Goal: Find specific page/section: Find specific page/section

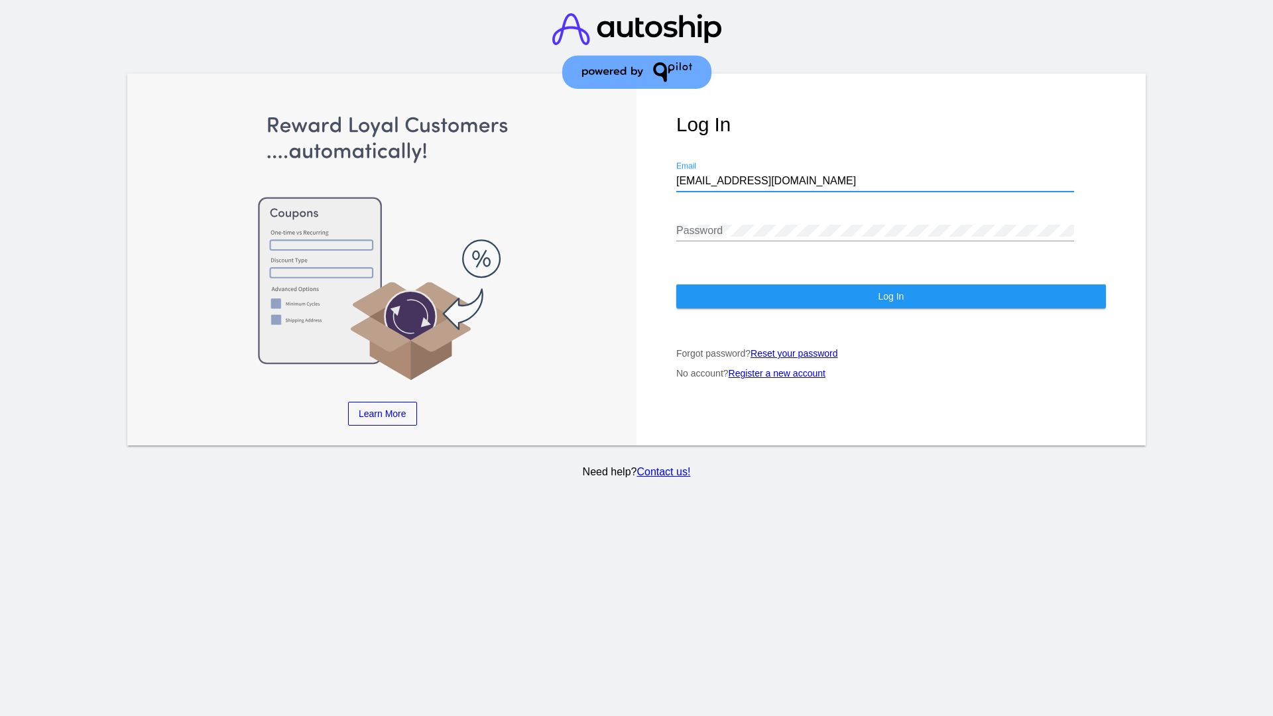
type input "[EMAIL_ADDRESS][DOMAIN_NAME]"
click at [891, 296] on span "Log In" at bounding box center [891, 296] width 26 height 11
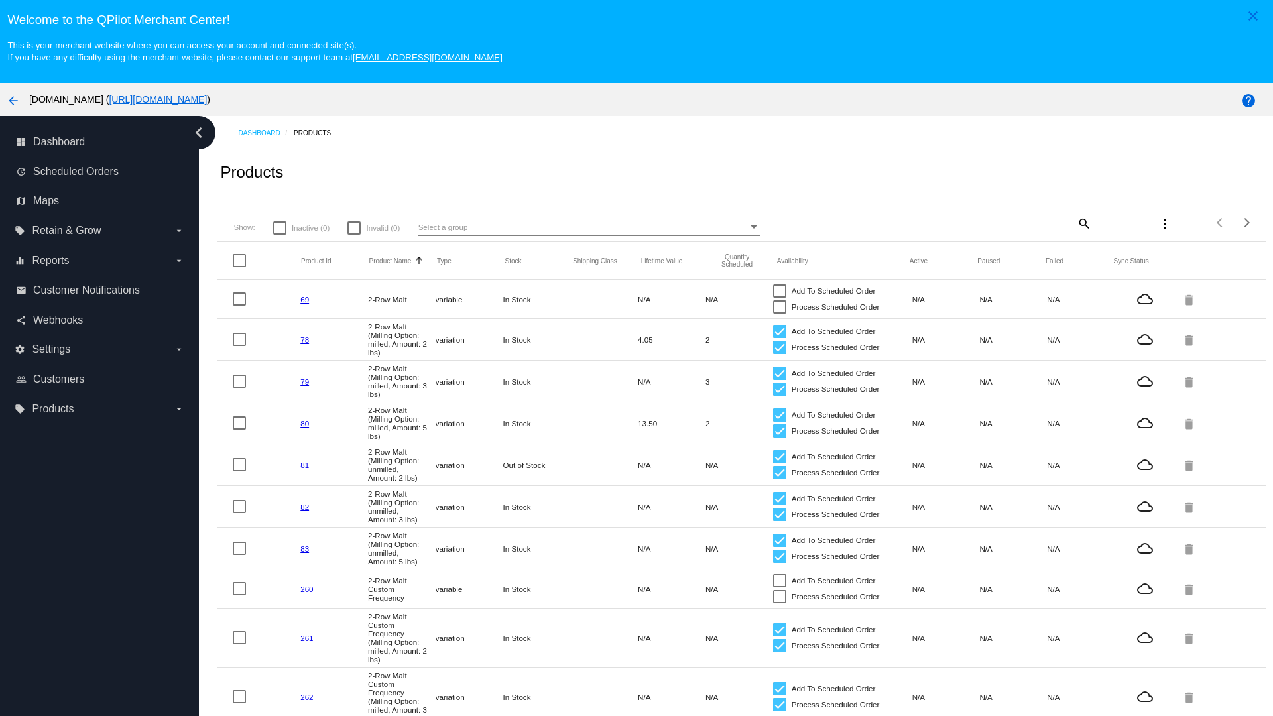
click at [1083, 223] on mat-icon "search" at bounding box center [1084, 223] width 16 height 21
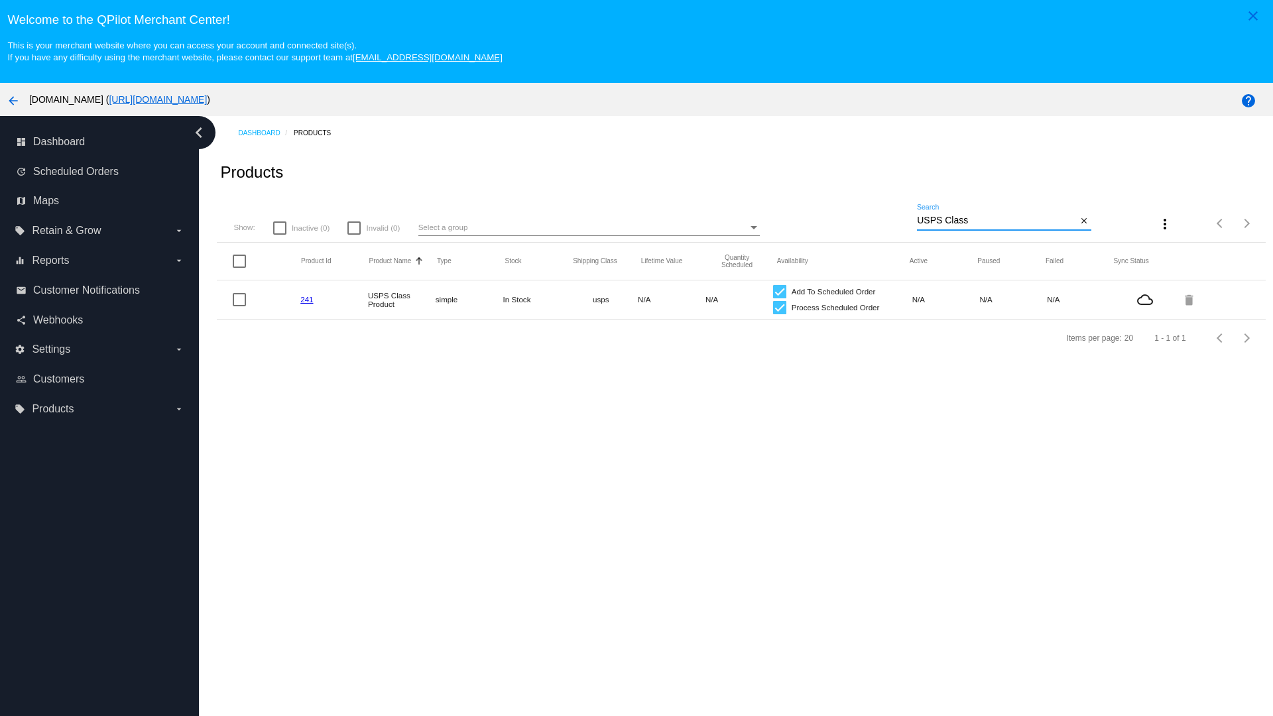
type input "Variable Enable"
